Goal: Transaction & Acquisition: Purchase product/service

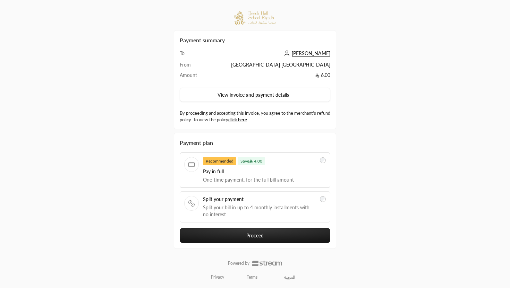
scroll to position [0, 0]
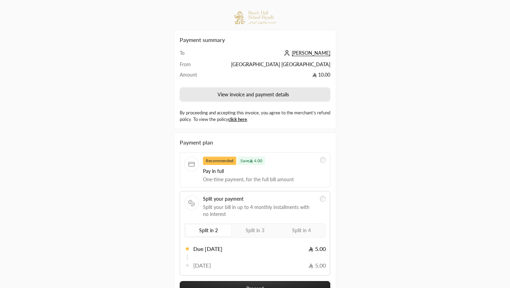
click at [260, 95] on button "View invoice and payment details" at bounding box center [255, 94] width 150 height 15
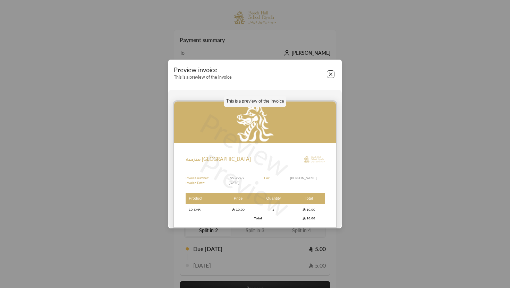
click at [328, 73] on button "Close" at bounding box center [331, 74] width 8 height 8
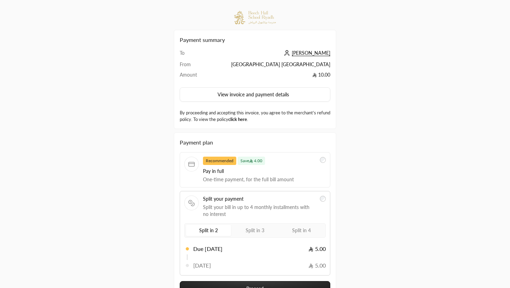
click at [247, 119] on link "click here" at bounding box center [237, 120] width 19 height 6
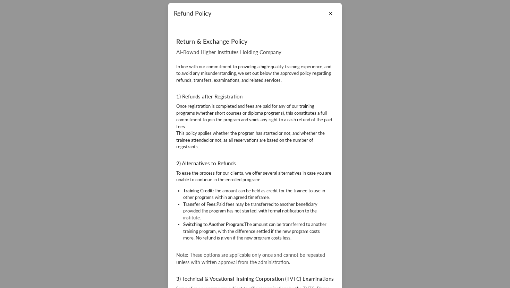
scroll to position [0, 0]
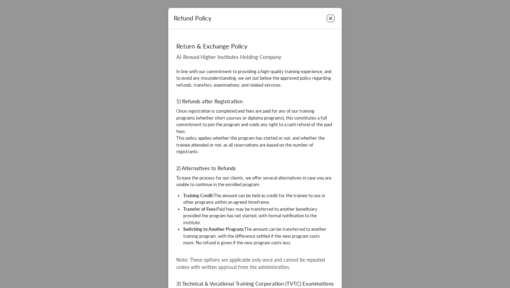
click at [331, 18] on button "Close" at bounding box center [331, 19] width 8 height 8
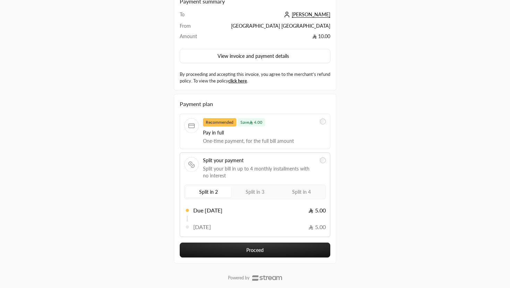
scroll to position [54, 0]
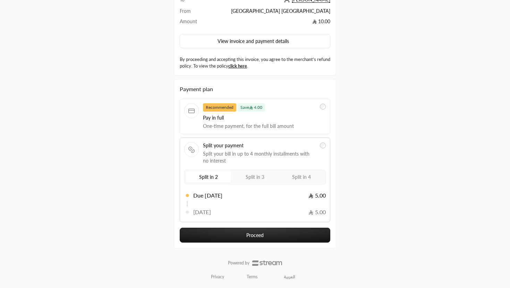
click at [257, 177] on span "Split in 3" at bounding box center [254, 177] width 19 height 6
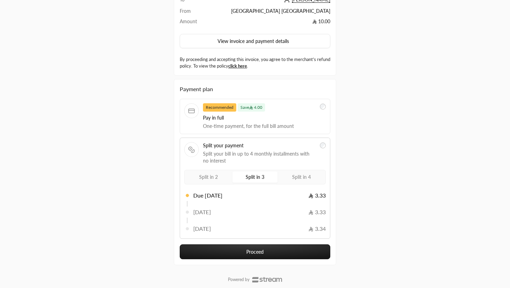
click at [293, 177] on span "Split in 4" at bounding box center [301, 177] width 19 height 6
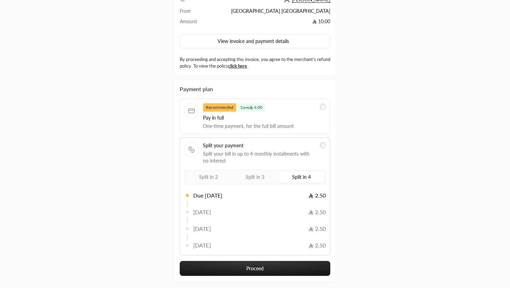
scroll to position [87, 0]
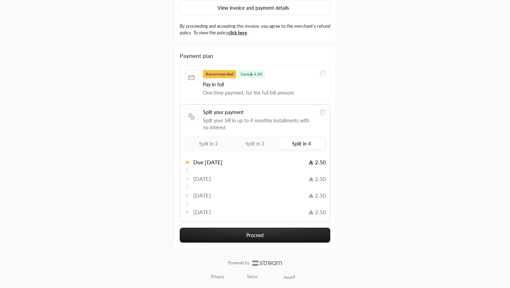
click at [261, 232] on button "Proceed" at bounding box center [255, 235] width 150 height 15
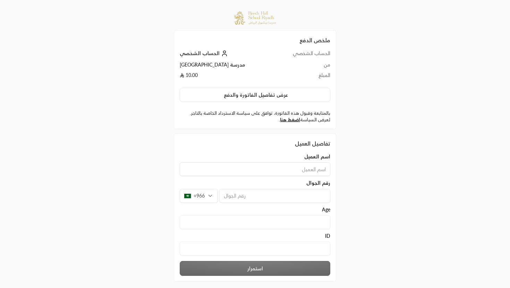
scroll to position [22, 0]
